Goal: Task Accomplishment & Management: Manage account settings

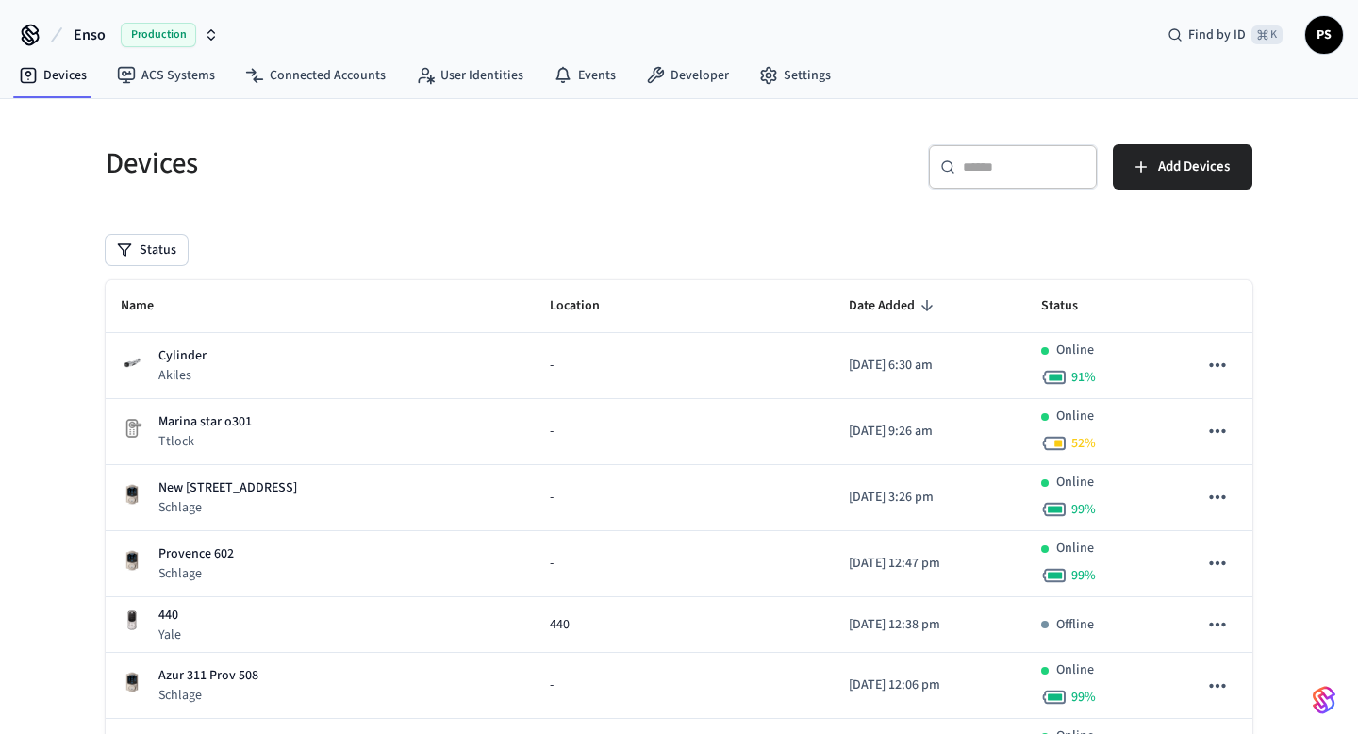
click at [961, 157] on div "​ ​" at bounding box center [1013, 166] width 170 height 45
paste input "**********"
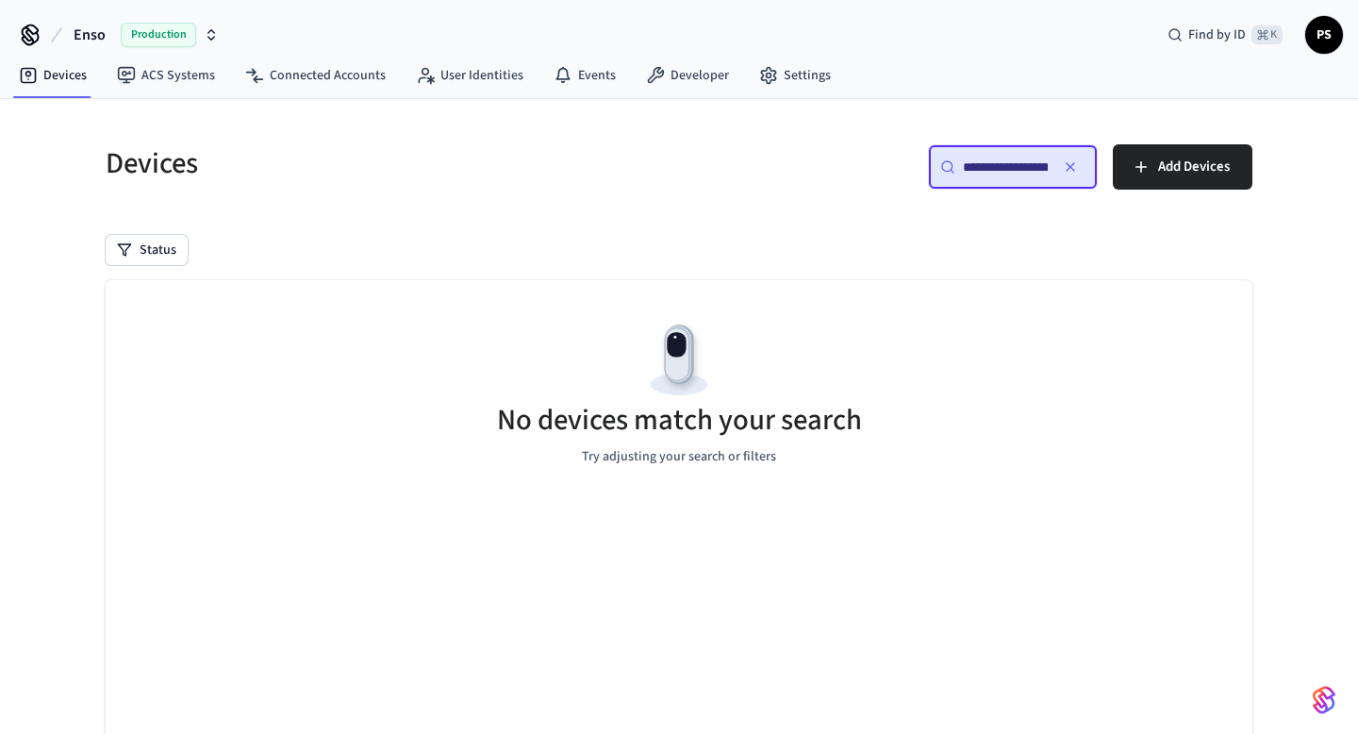
scroll to position [0, 34]
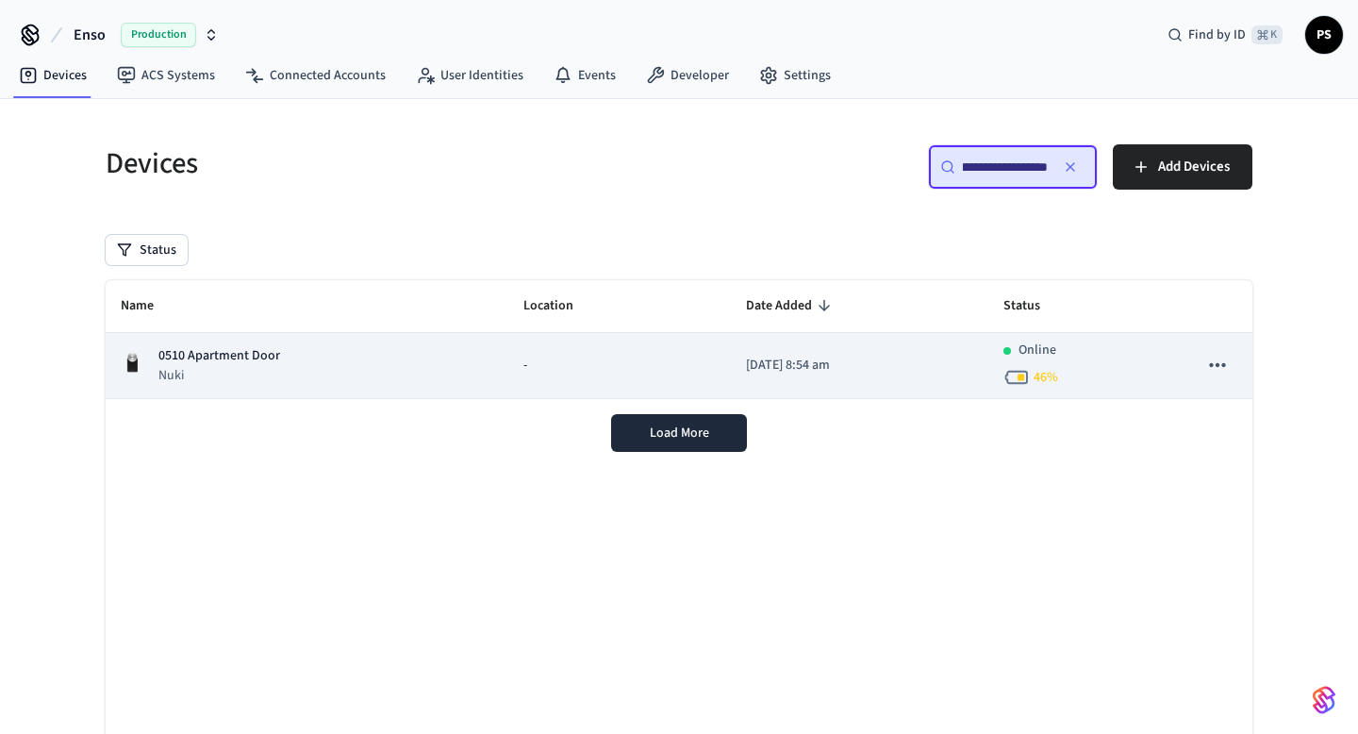
type input "**********"
click at [225, 361] on p "0510 Apartment Door" at bounding box center [219, 356] width 122 height 20
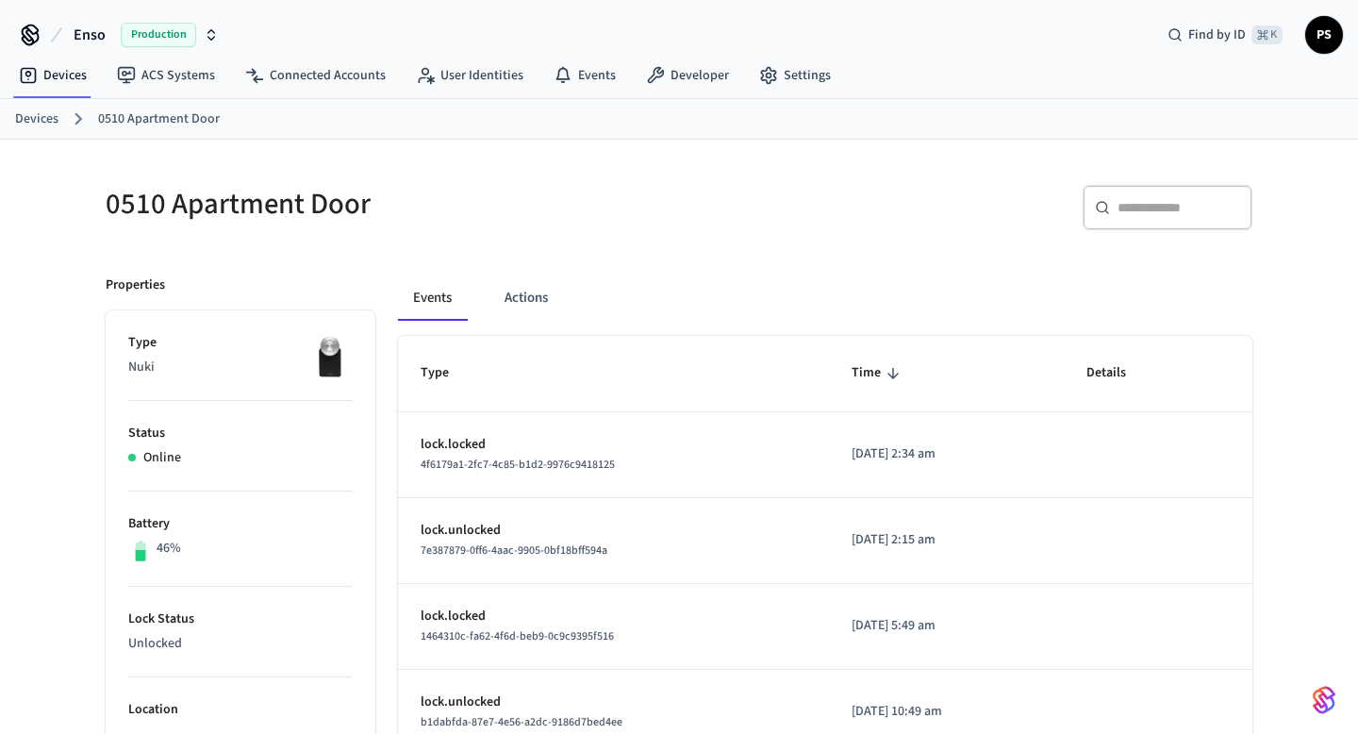
scroll to position [628, 0]
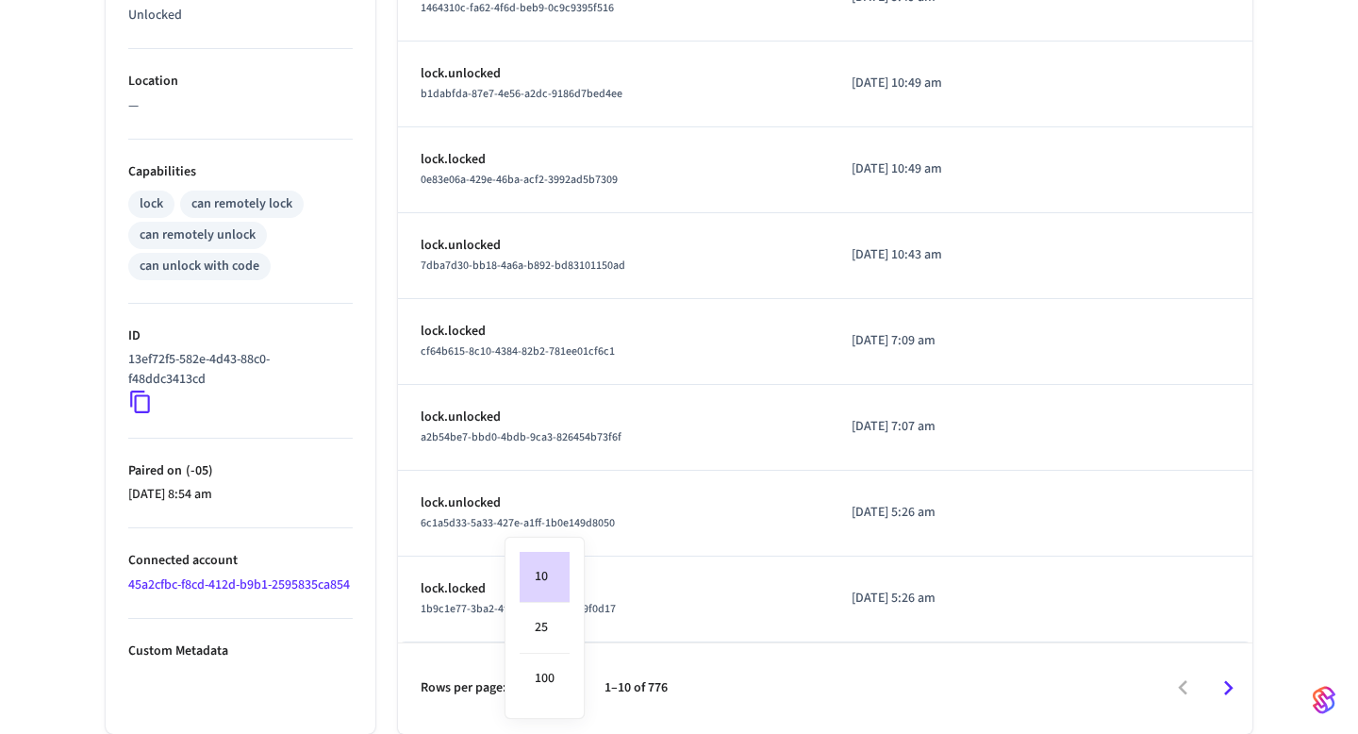
click at [559, 687] on body "Enso Production Find by ID ⌘ K PS Devices ACS Systems Connected Accounts User I…" at bounding box center [679, 53] width 1358 height 1362
click at [552, 683] on li "100" at bounding box center [545, 678] width 50 height 50
type input "***"
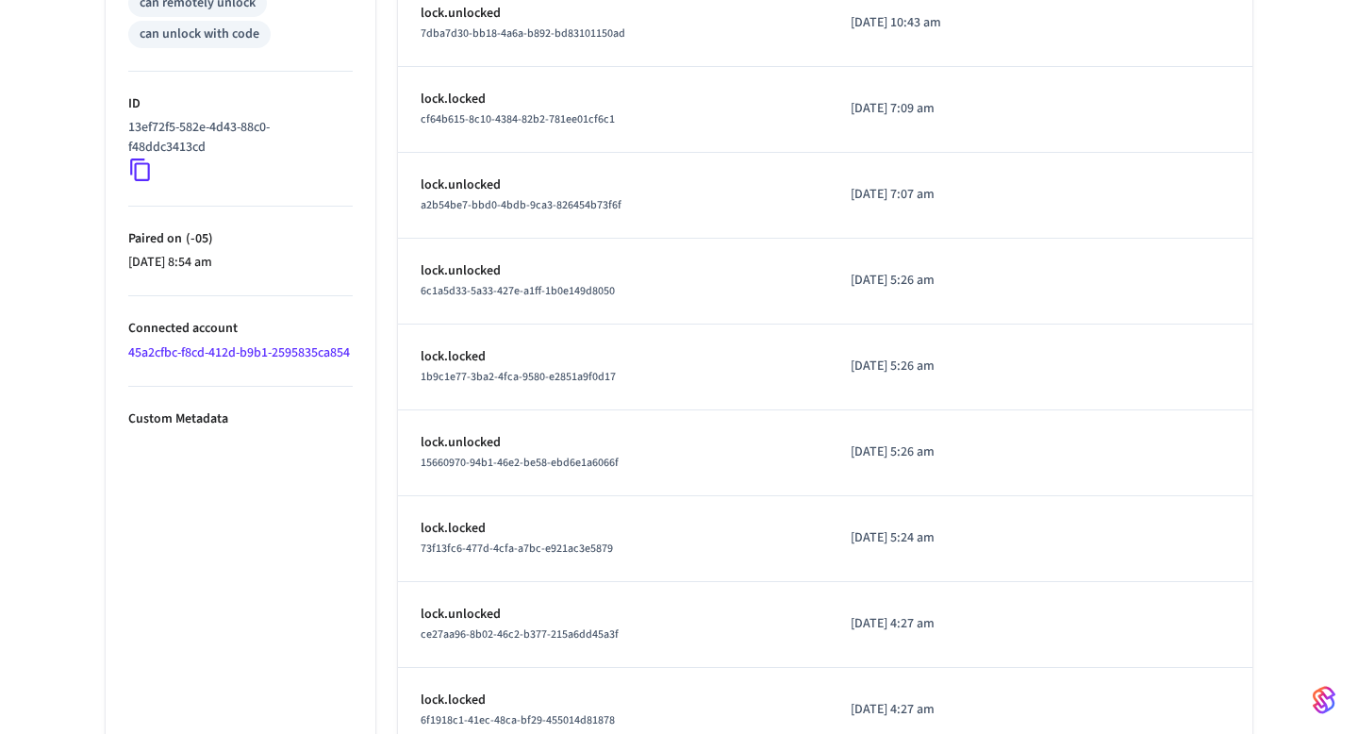
scroll to position [0, 0]
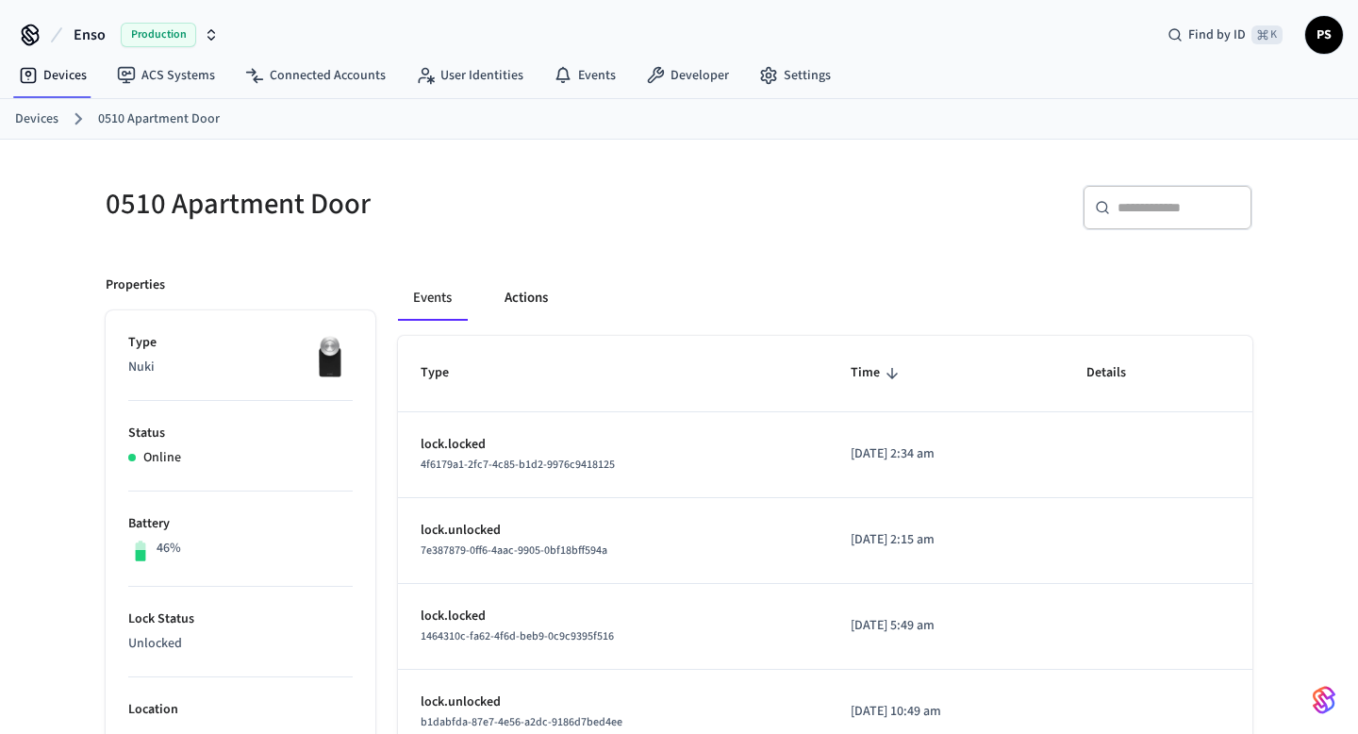
click at [512, 287] on button "Actions" at bounding box center [526, 297] width 74 height 45
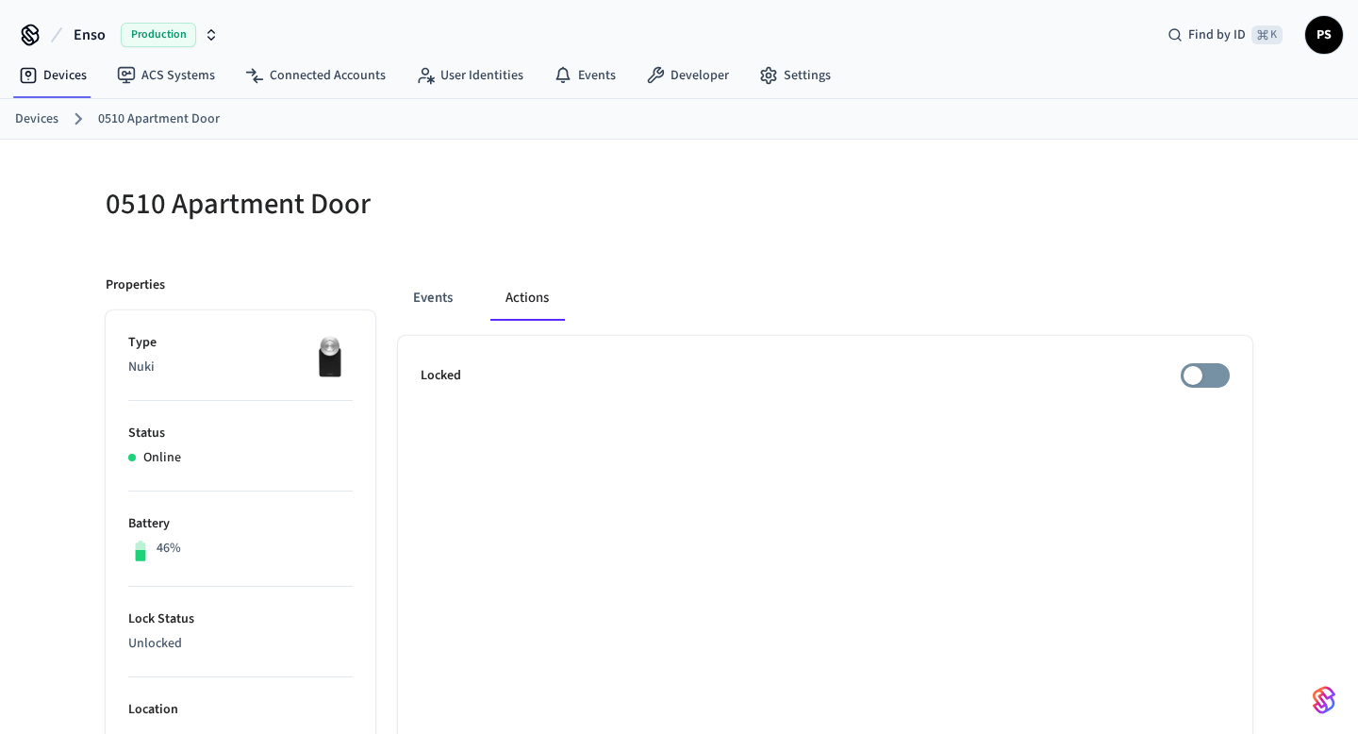
click at [402, 334] on div "Events Actions" at bounding box center [825, 305] width 854 height 60
click at [427, 306] on button "Events" at bounding box center [433, 297] width 70 height 45
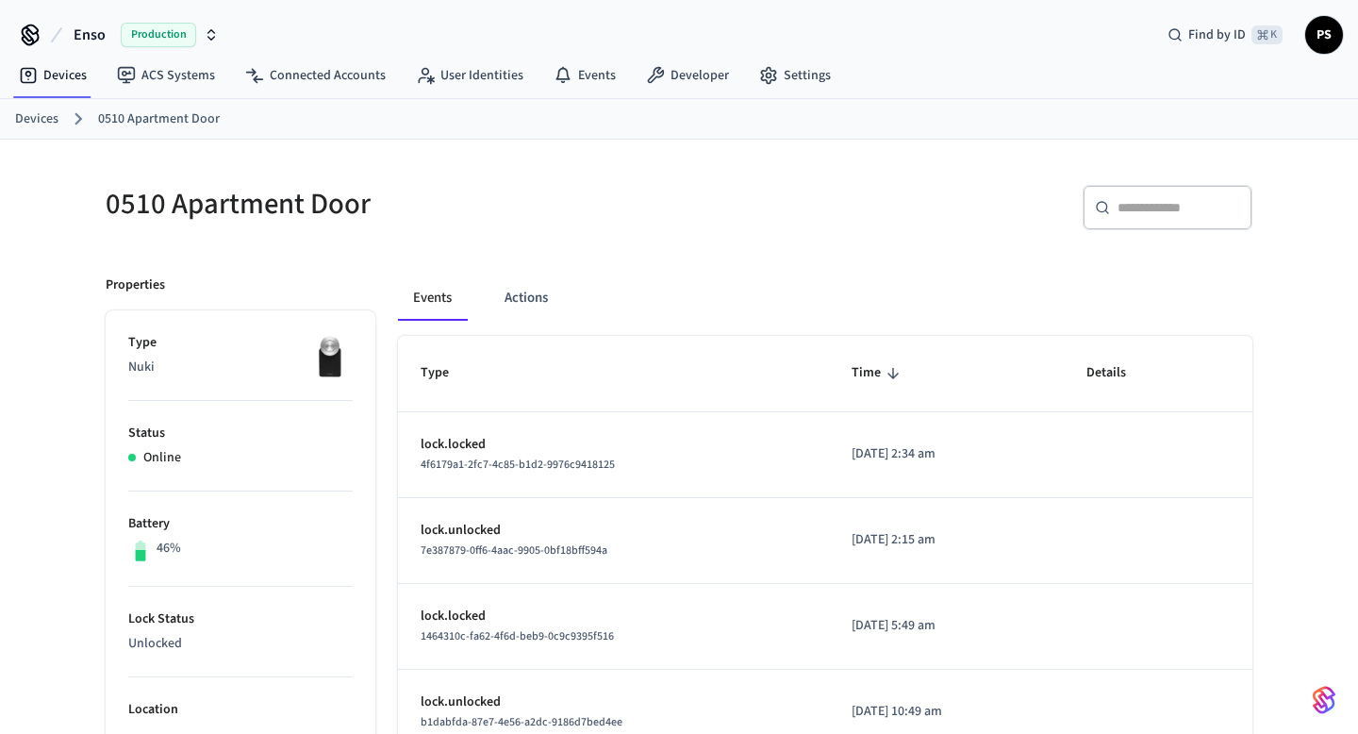
scroll to position [628, 0]
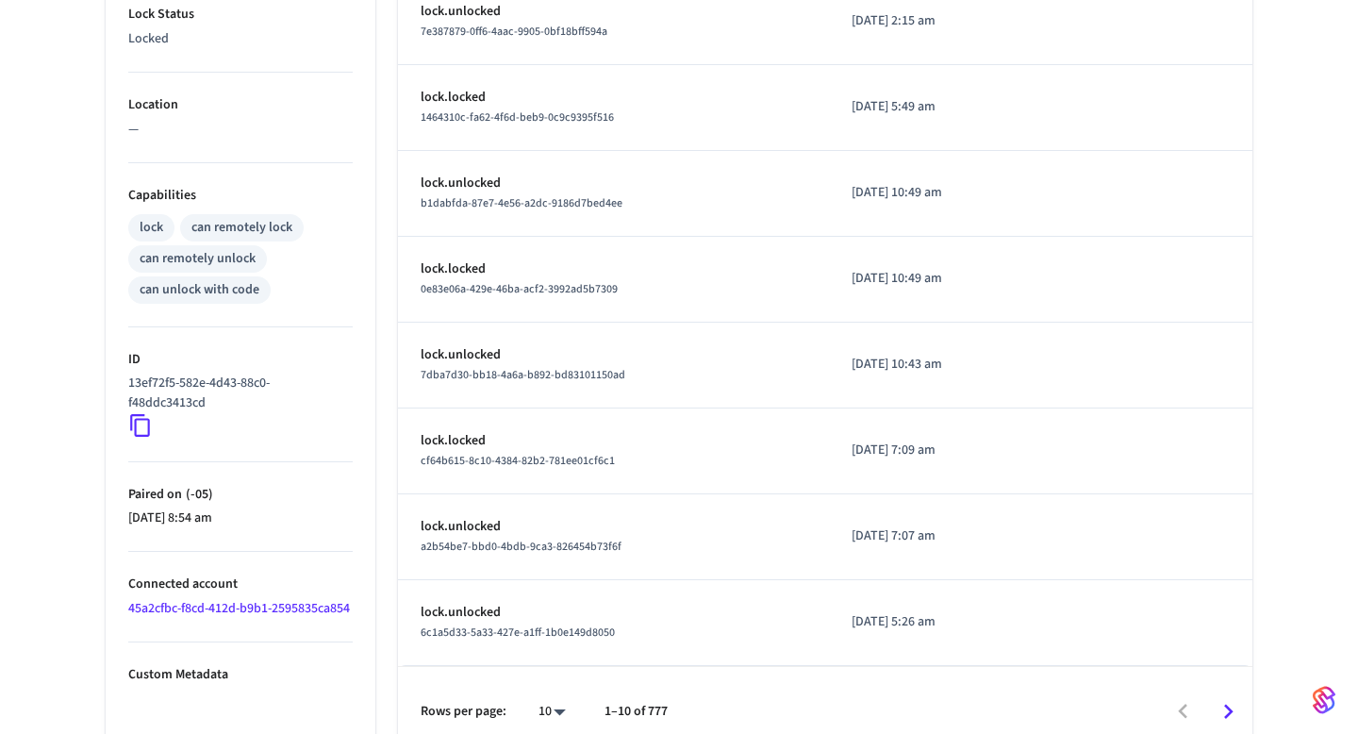
scroll to position [628, 0]
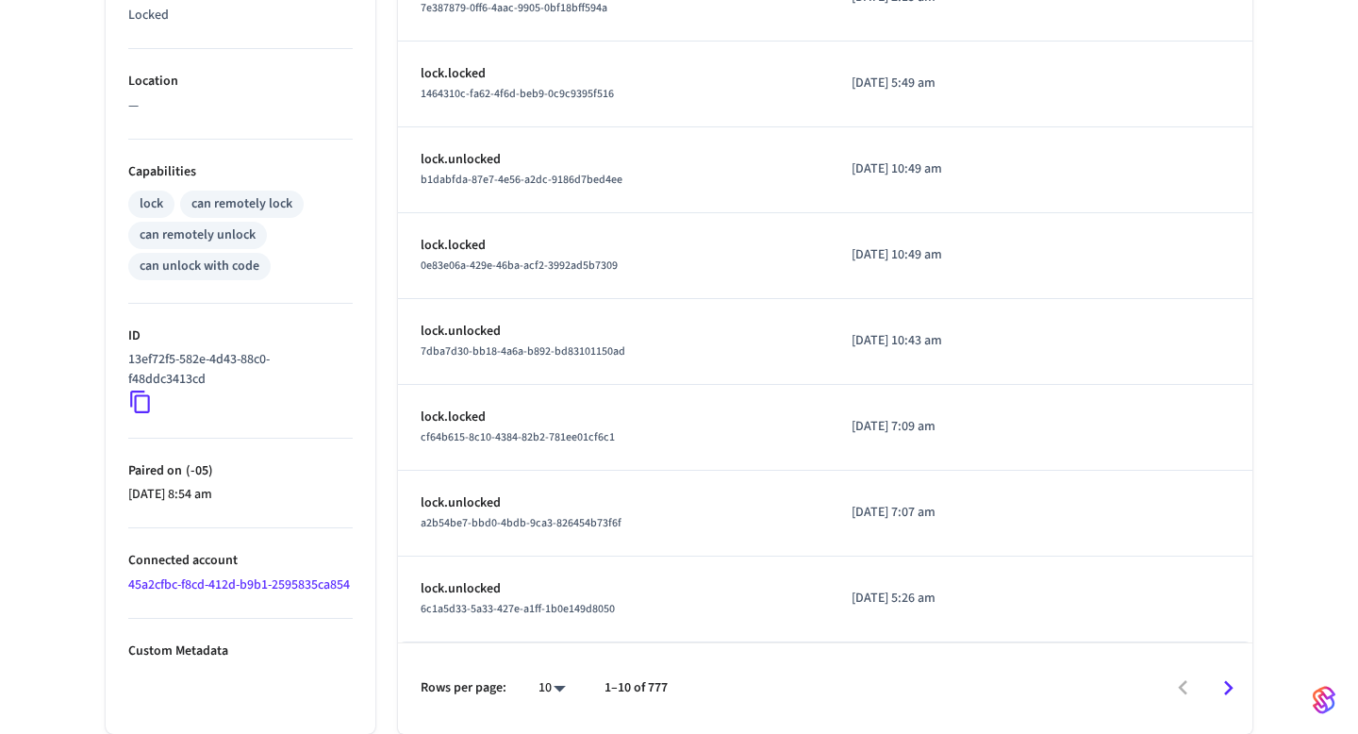
click at [138, 410] on icon at bounding box center [140, 402] width 20 height 23
